Goal: Communication & Community: Answer question/provide support

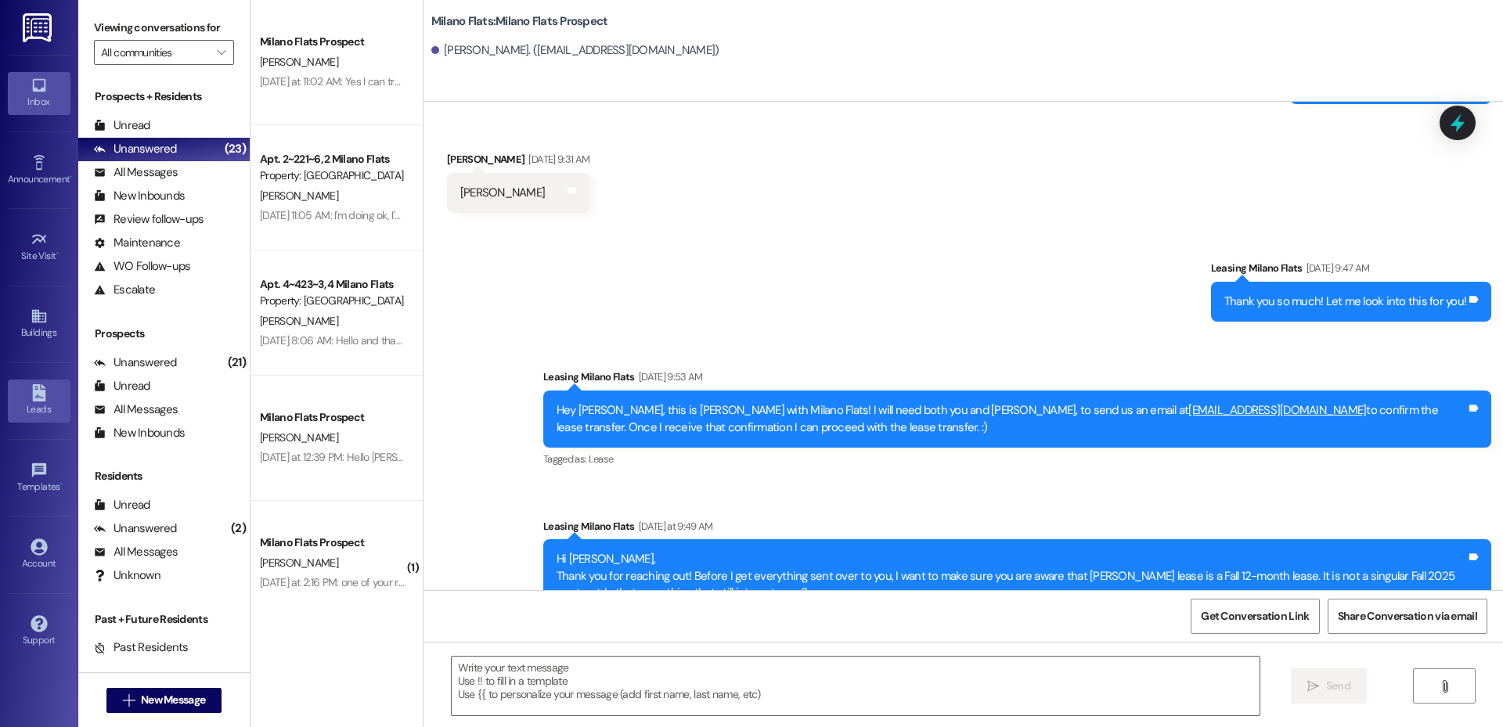
click at [37, 398] on icon at bounding box center [38, 392] width 13 height 17
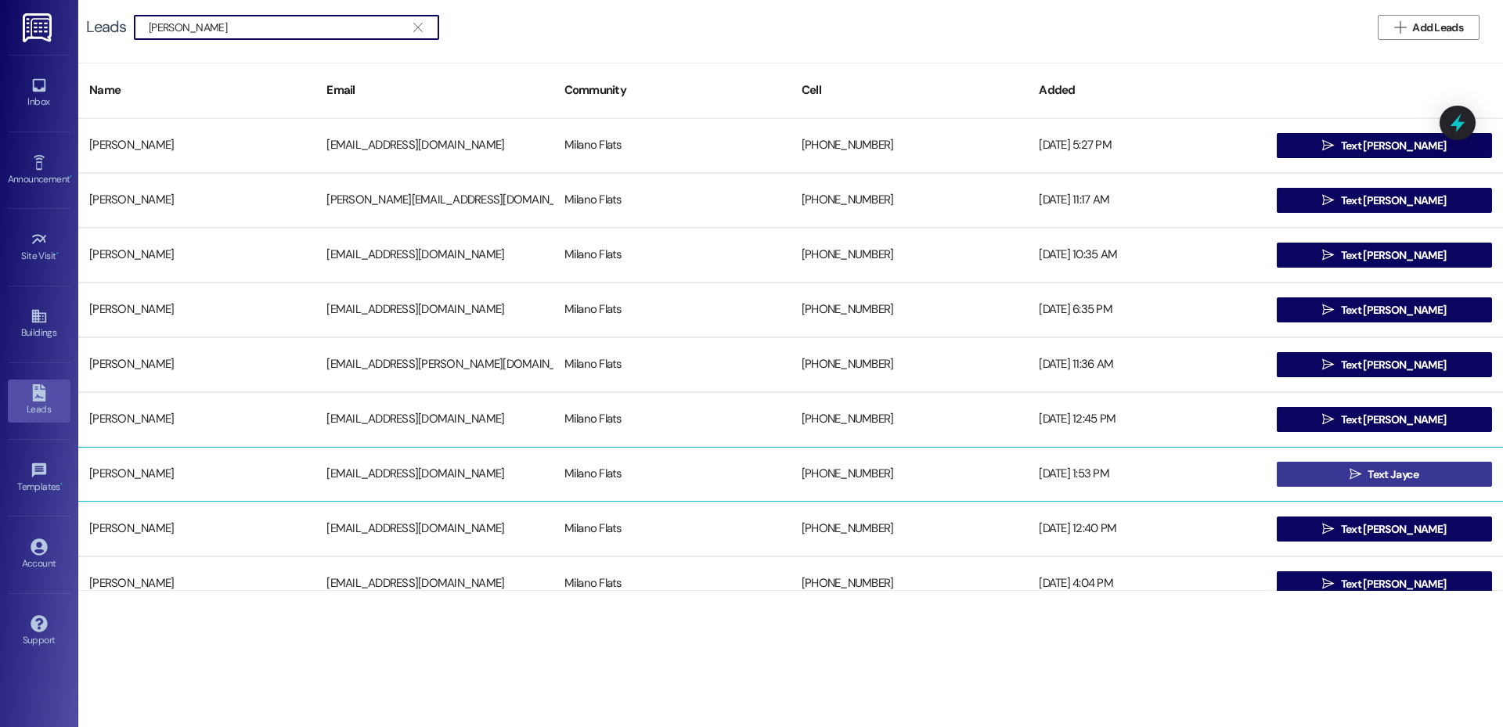
type input "[PERSON_NAME]"
click at [1308, 475] on button " Text [PERSON_NAME]" at bounding box center [1384, 474] width 215 height 25
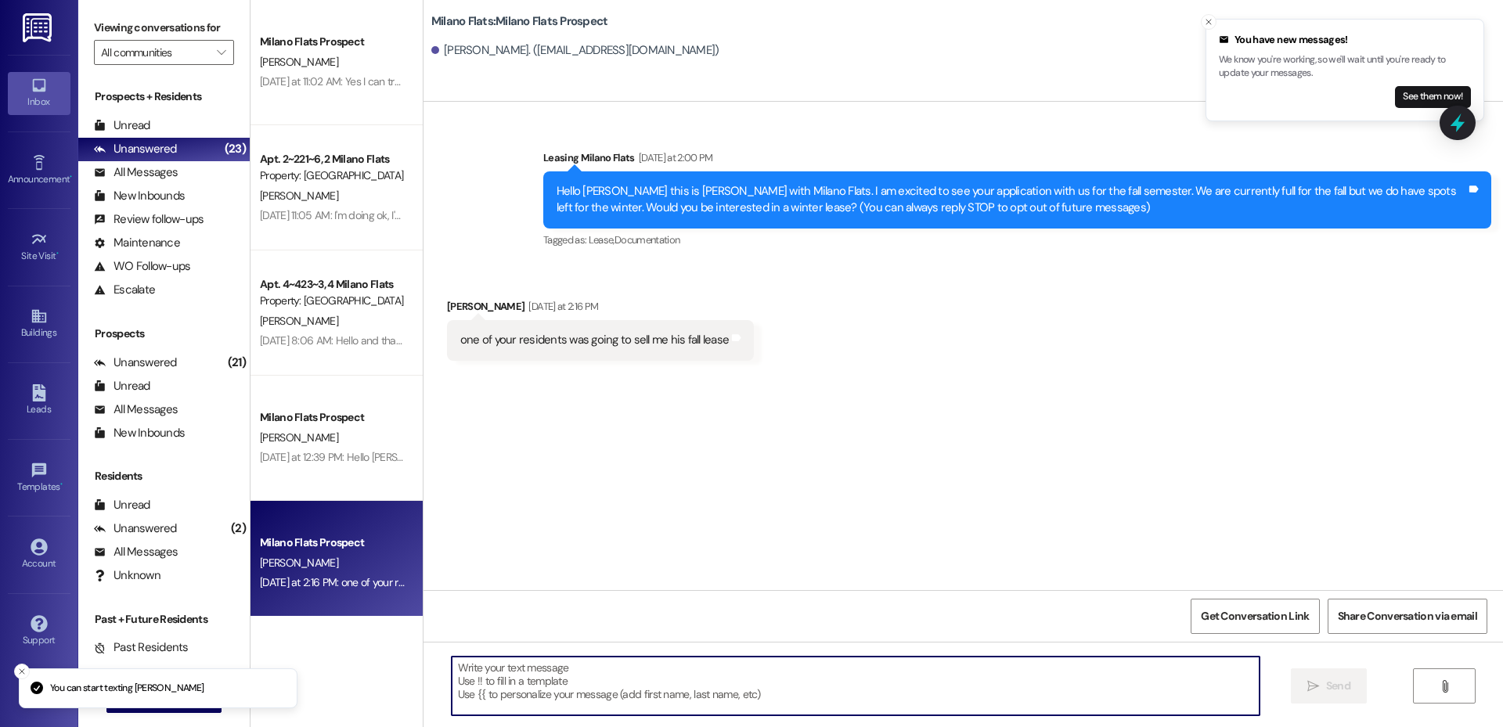
click at [598, 660] on textarea at bounding box center [856, 686] width 808 height 59
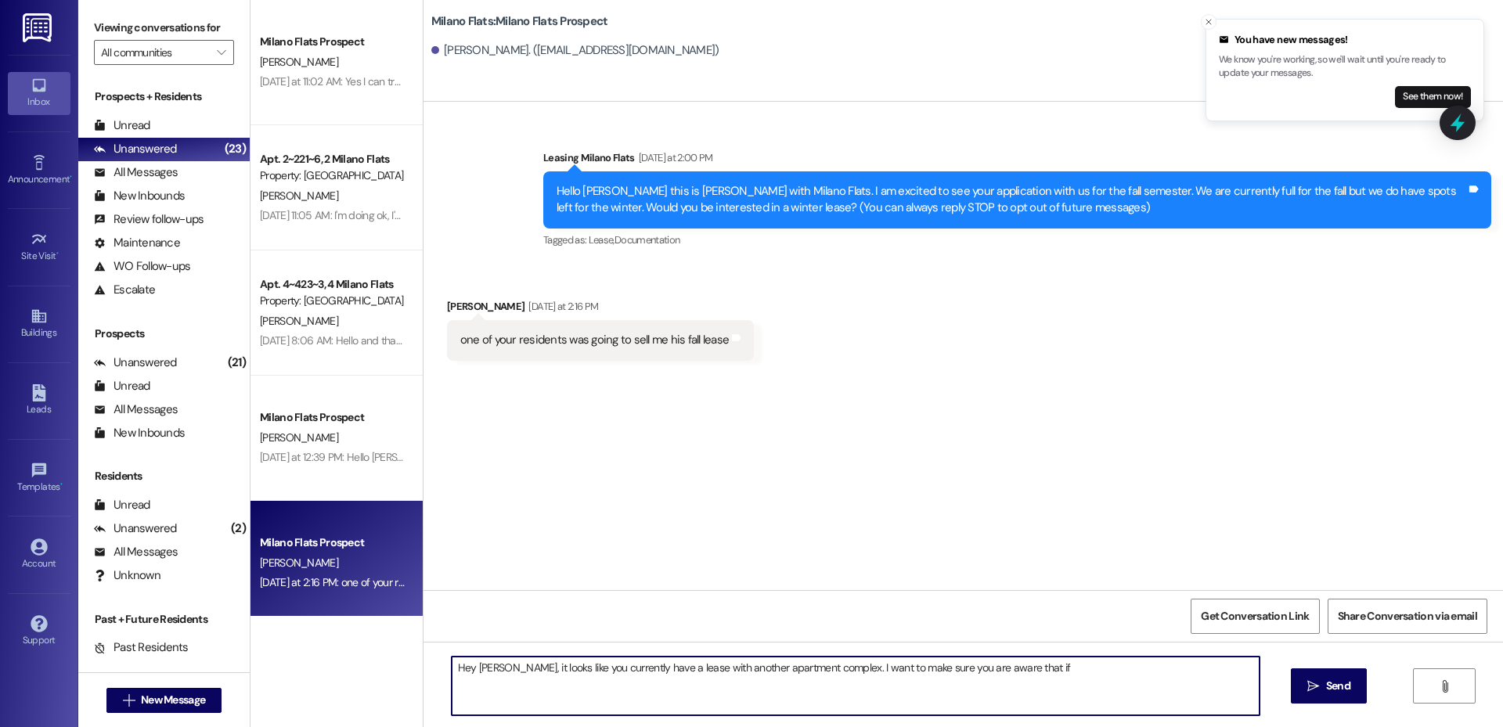
click at [998, 685] on textarea "Hey [PERSON_NAME], it looks like you currently have a lease with another apartm…" at bounding box center [856, 686] width 808 height 59
click at [1014, 674] on textarea "Hey [PERSON_NAME], it looks like you currently have a lease with another apartm…" at bounding box center [856, 686] width 808 height 59
click at [1199, 671] on textarea "Hey [PERSON_NAME], it looks like you currently have a lease with another apartm…" at bounding box center [856, 686] width 808 height 59
click at [949, 705] on textarea "Hey [PERSON_NAME], it looks like you currently have a lease with another apartm…" at bounding box center [856, 686] width 808 height 59
click at [828, 688] on textarea "Hey [PERSON_NAME], it looks like you currently have a lease with another apartm…" at bounding box center [856, 686] width 808 height 59
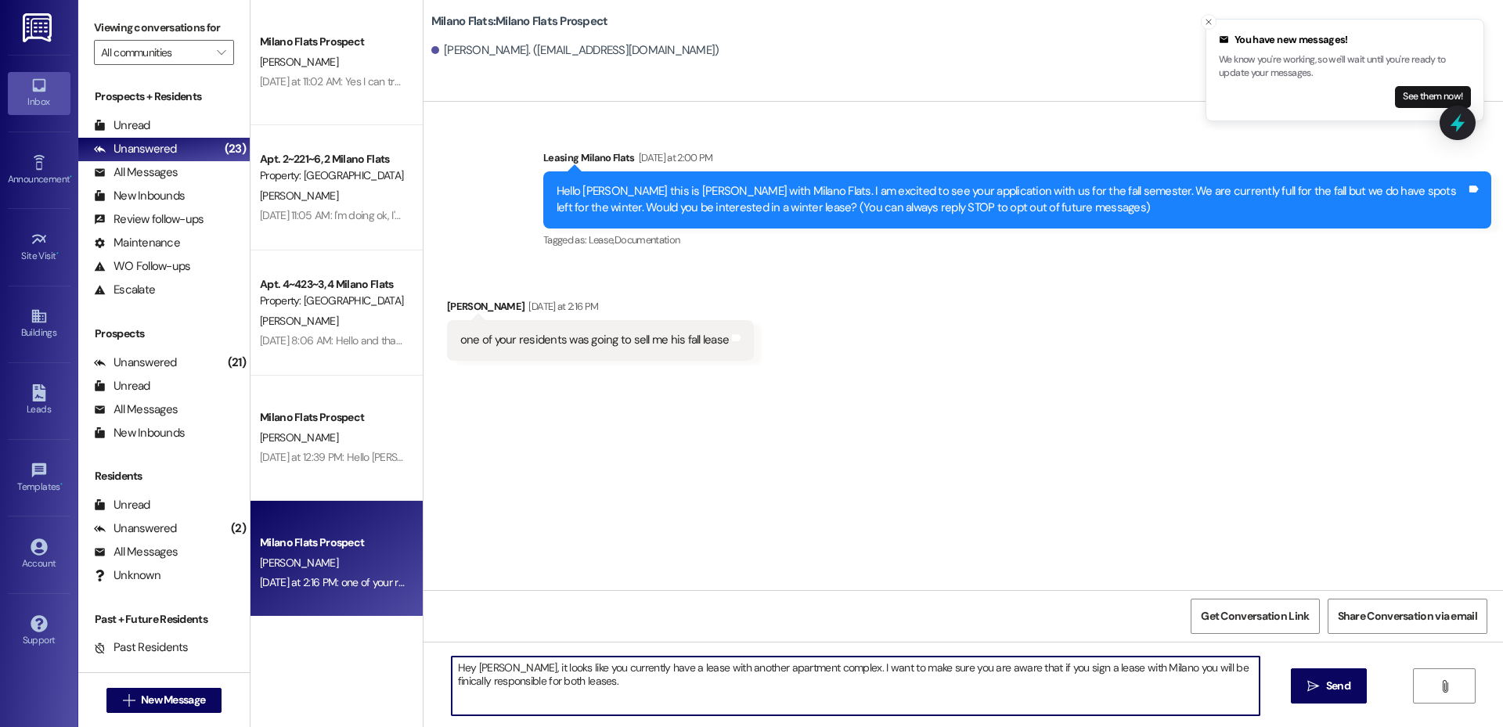
click at [1225, 669] on textarea "Hey [PERSON_NAME], it looks like you currently have a lease with another apartm…" at bounding box center [856, 686] width 808 height 59
click at [1200, 669] on textarea "Hey [PERSON_NAME], it looks like you currently have a lease with another apartm…" at bounding box center [856, 686] width 808 height 59
drag, startPoint x: 1236, startPoint y: 670, endPoint x: 1183, endPoint y: 669, distance: 53.3
click at [1183, 669] on textarea "Hey [PERSON_NAME], it looks like you currently have a lease with another apartm…" at bounding box center [856, 686] width 808 height 59
click at [1200, 669] on textarea "Hey [PERSON_NAME], it looks like you currently have a lease with another apartm…" at bounding box center [856, 686] width 808 height 59
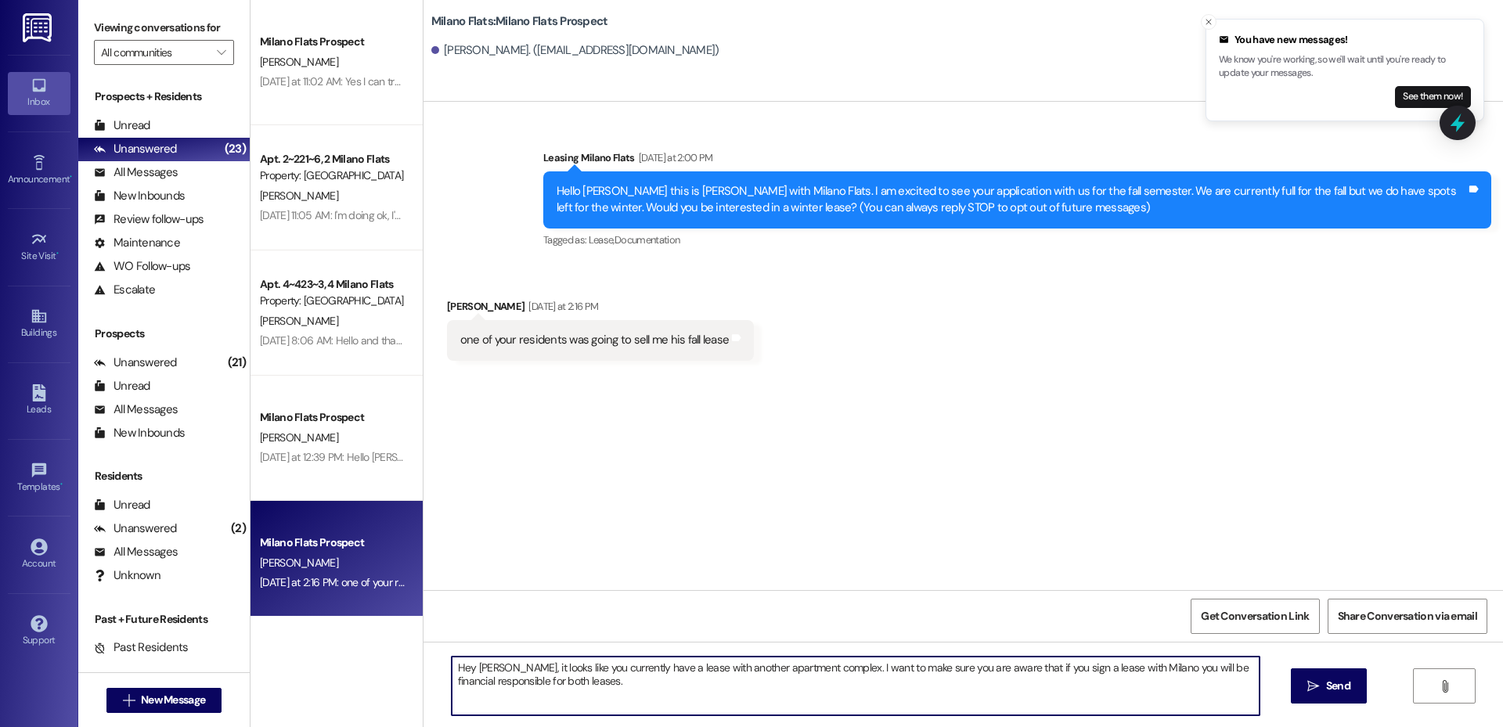
click at [737, 680] on textarea "Hey [PERSON_NAME], it looks like you currently have a lease with another apartm…" at bounding box center [856, 686] width 808 height 59
type textarea "Hey [PERSON_NAME], it looks like you currently have a lease with another apartm…"
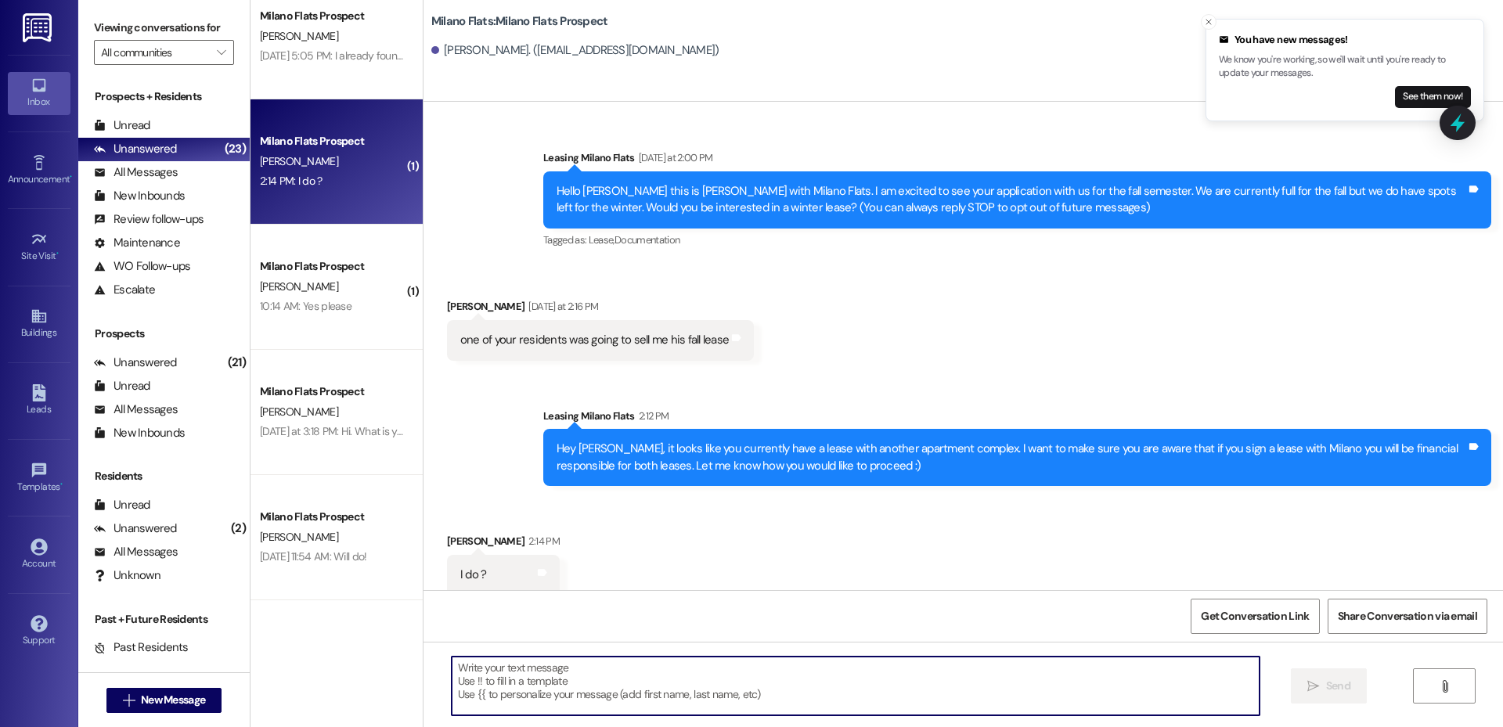
scroll to position [17, 0]
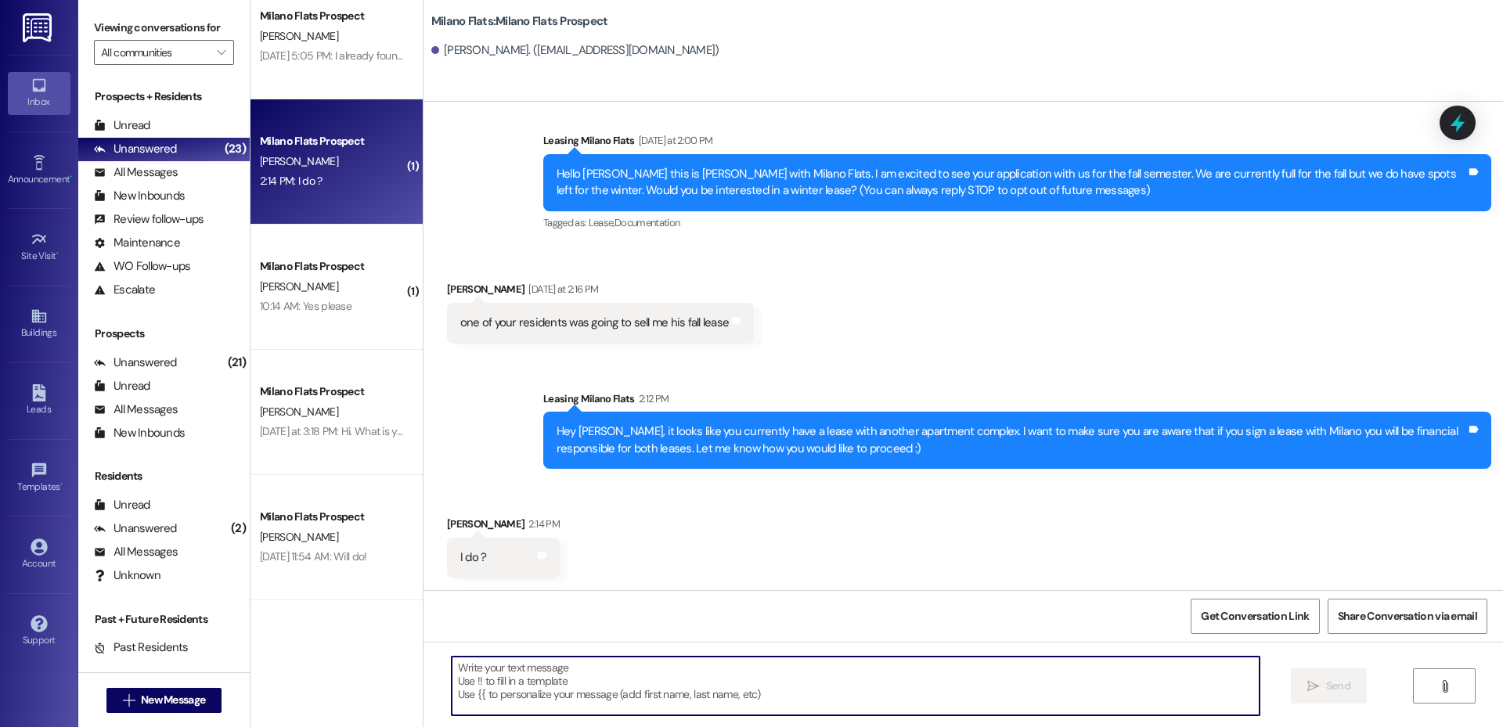
click at [738, 684] on textarea at bounding box center [856, 686] width 808 height 59
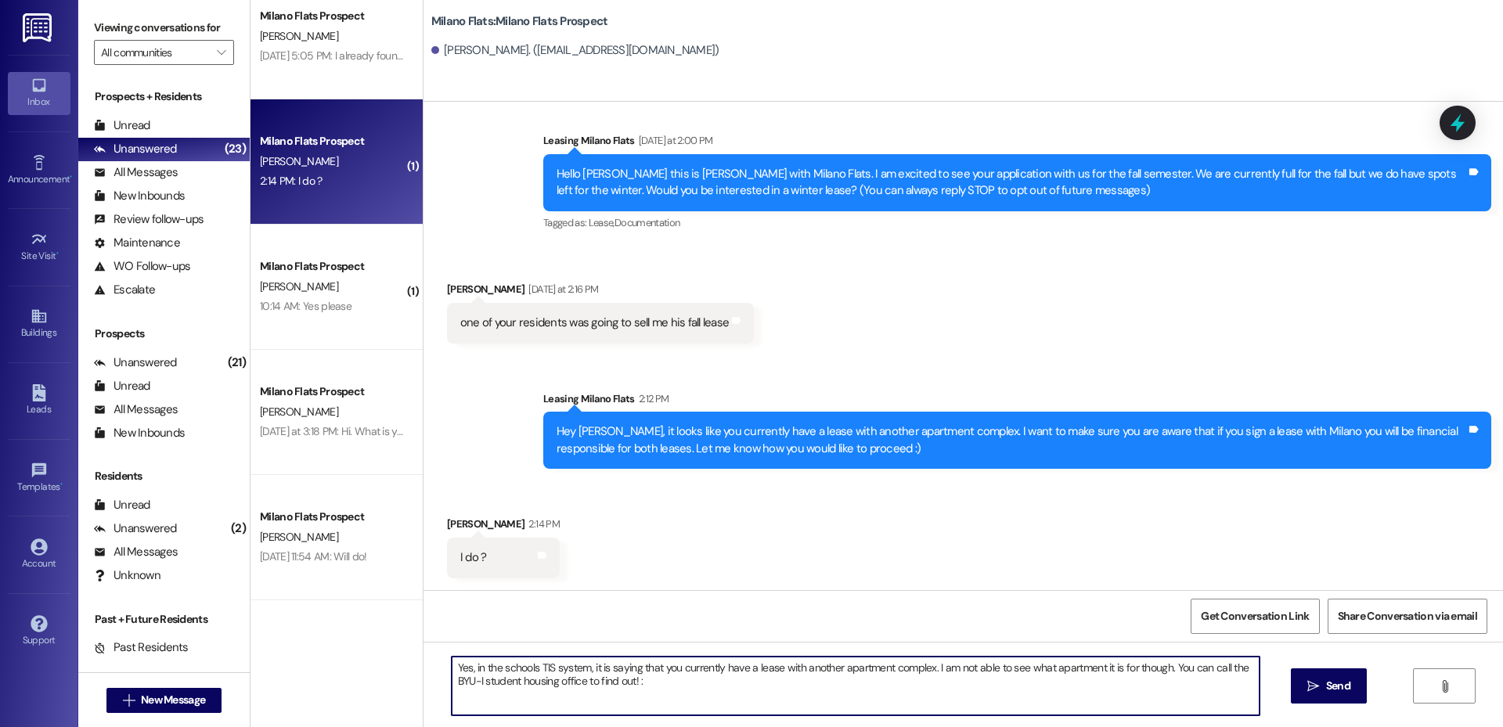
type textarea "Yes, in the schools TIS system, it is saying that you currently have a lease wi…"
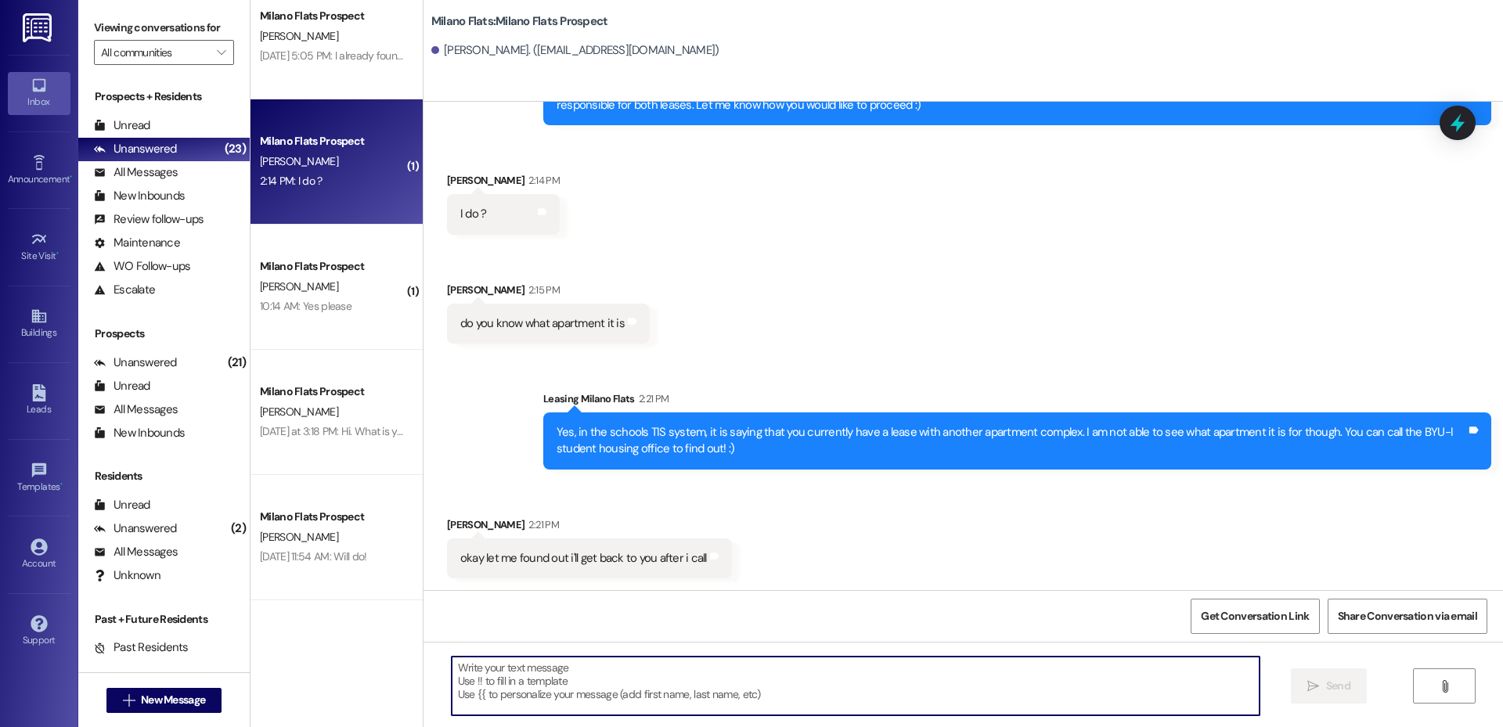
scroll to position [362, 0]
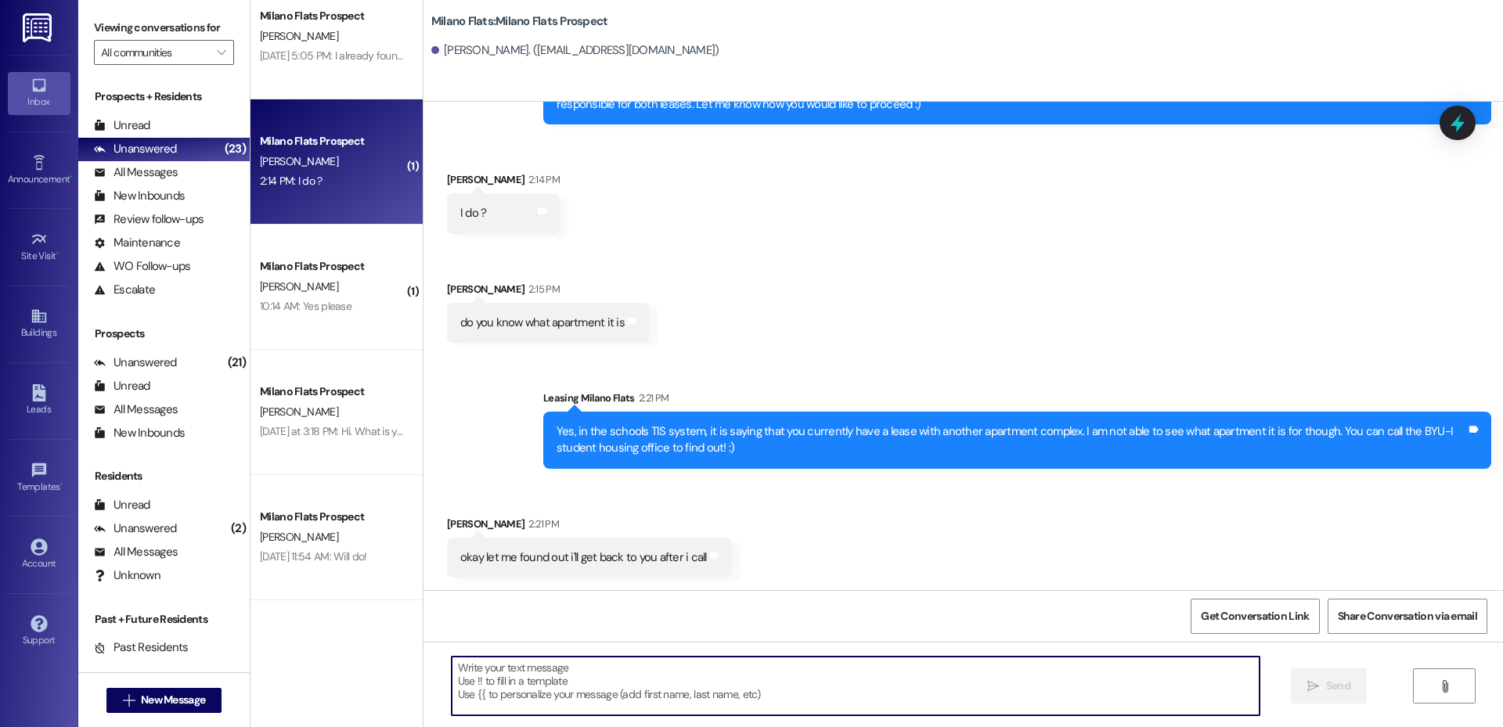
click at [644, 691] on textarea at bounding box center [856, 686] width 808 height 59
type textarea "Sounds good!"
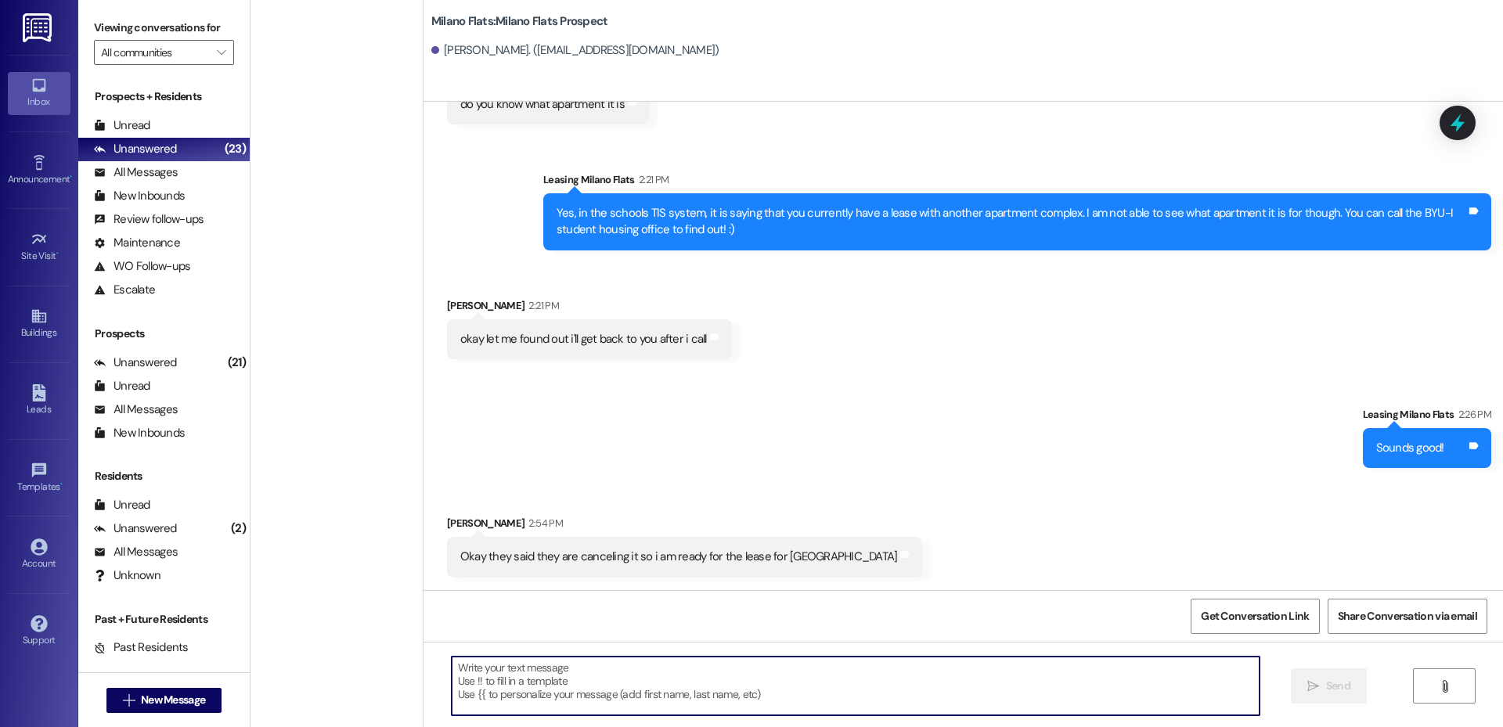
scroll to position [736, 0]
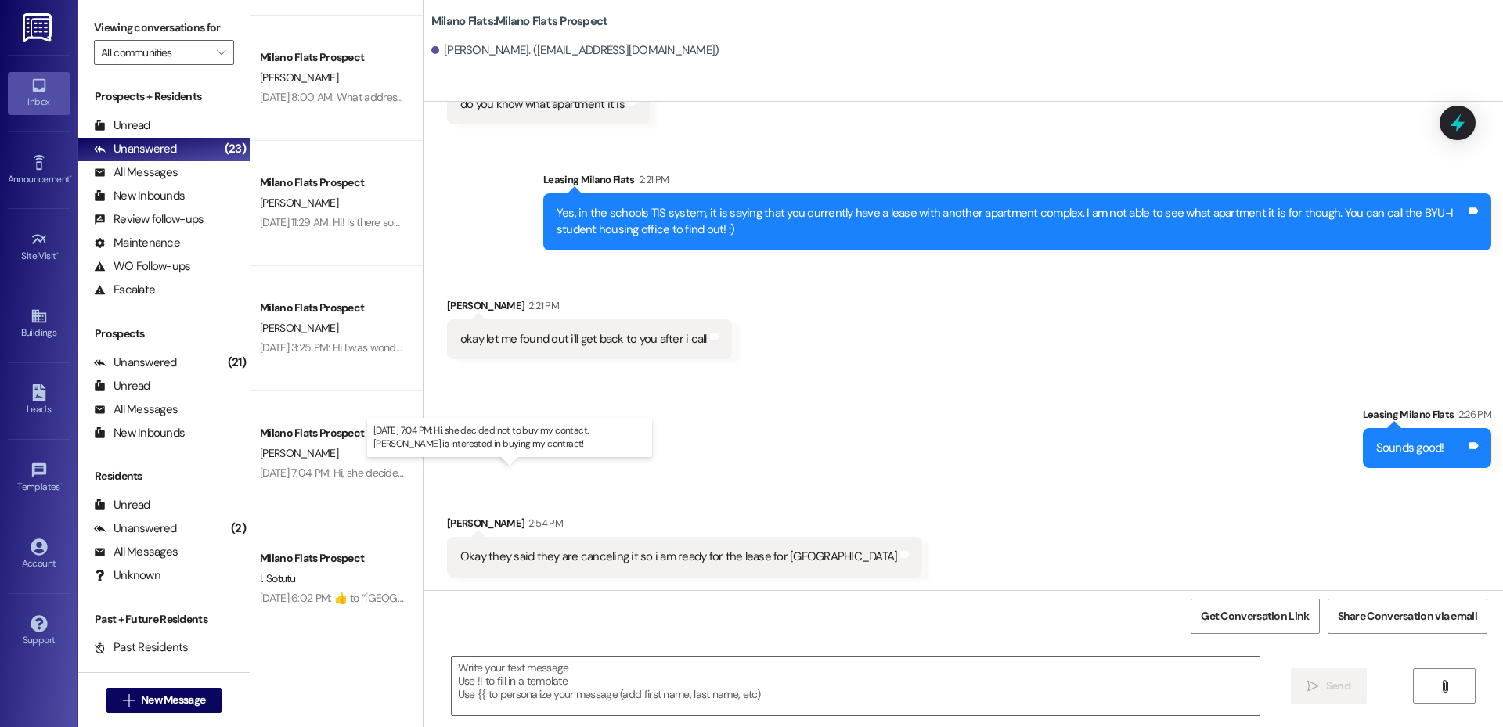
drag, startPoint x: 352, startPoint y: 475, endPoint x: 947, endPoint y: 410, distance: 597.9
click at [947, 410] on div "Sent via SMS Leasing [GEOGRAPHIC_DATA] Flats 2:26 PM Sounds good! Tags and notes" at bounding box center [964, 425] width 1080 height 109
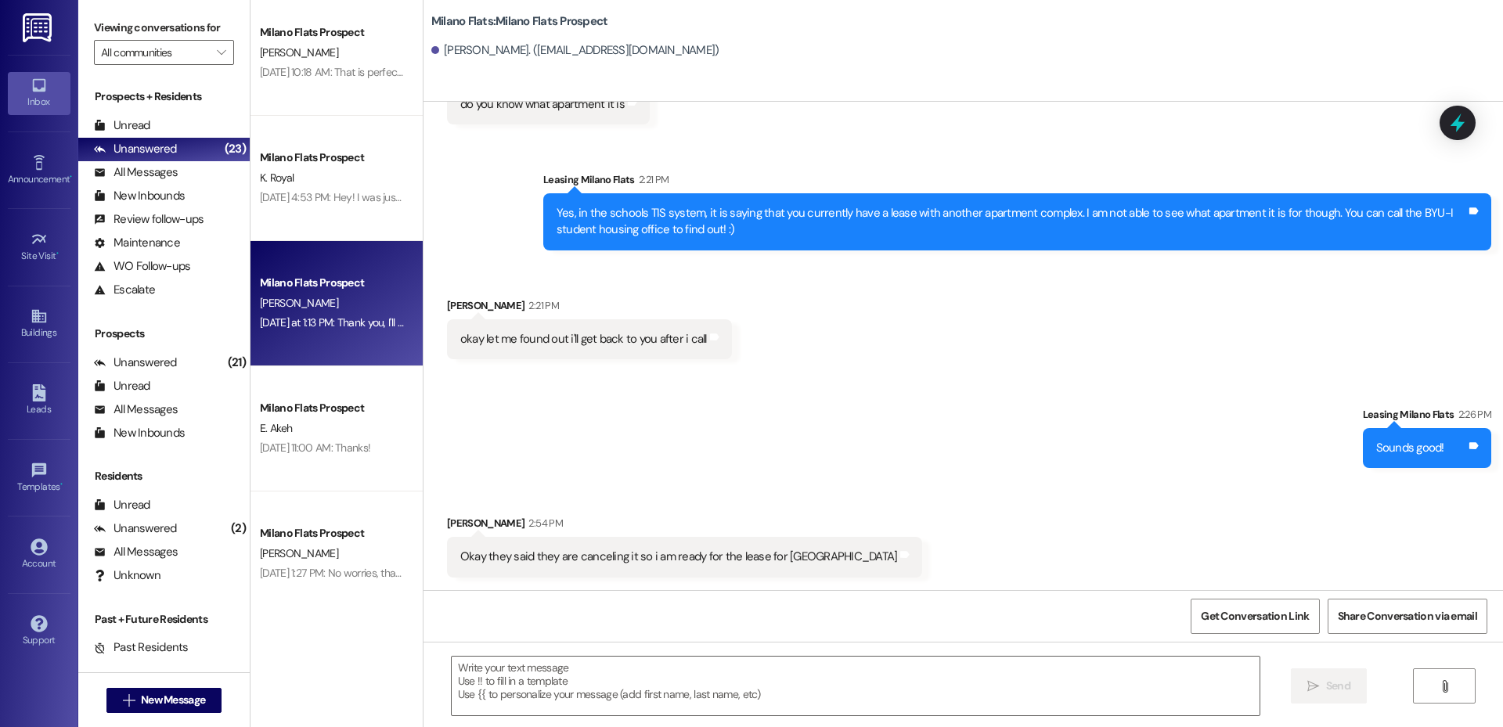
scroll to position [2015, 0]
